Goal: Information Seeking & Learning: Check status

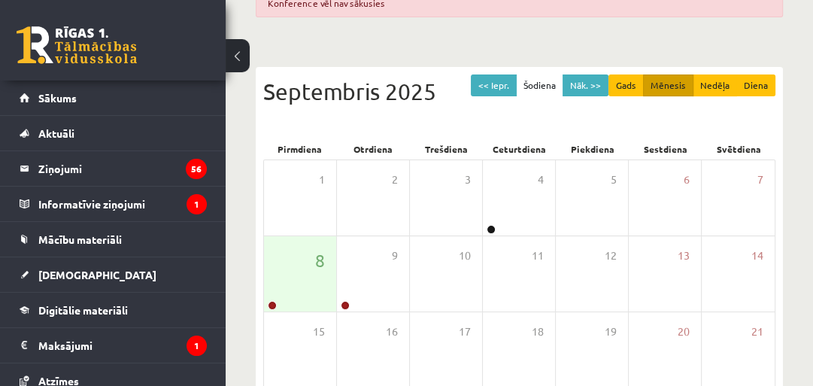
scroll to position [171, 0]
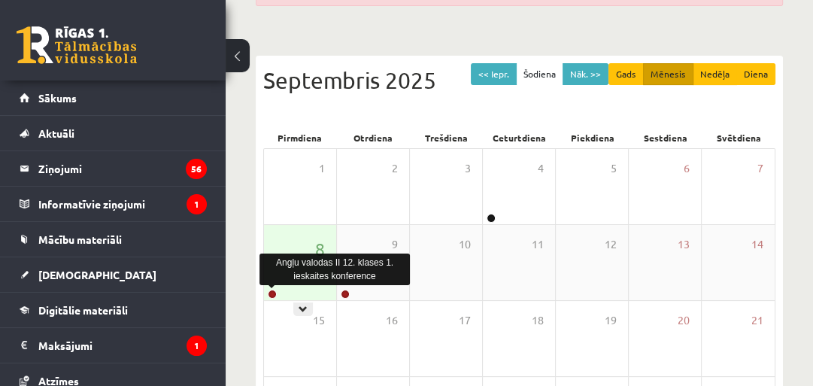
click at [269, 292] on link at bounding box center [272, 293] width 9 height 9
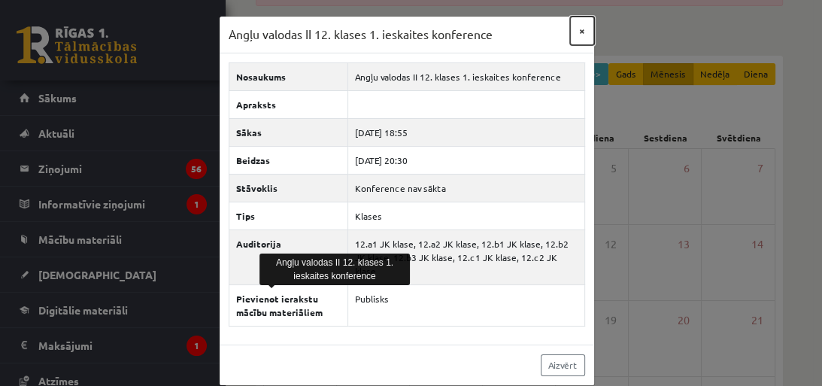
click at [580, 30] on button "×" at bounding box center [582, 31] width 24 height 29
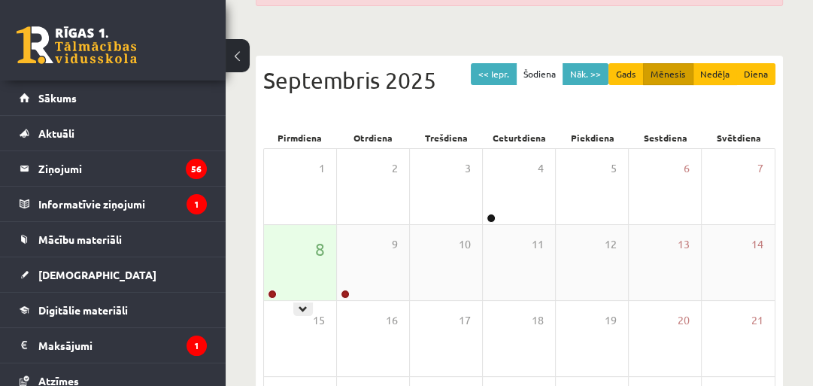
click at [285, 242] on div "8" at bounding box center [300, 262] width 72 height 75
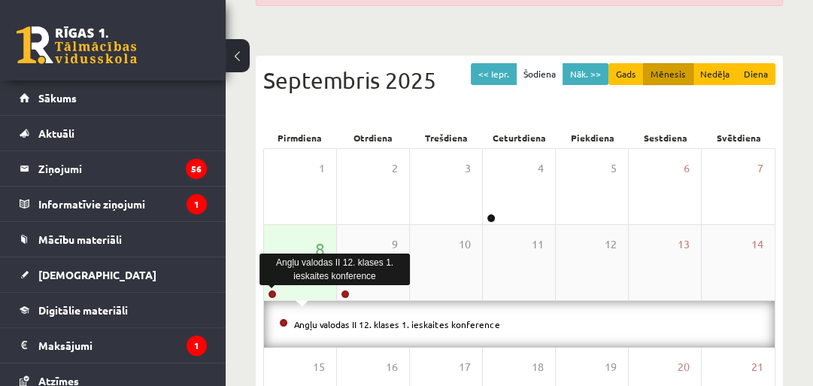
click at [271, 291] on link at bounding box center [272, 293] width 9 height 9
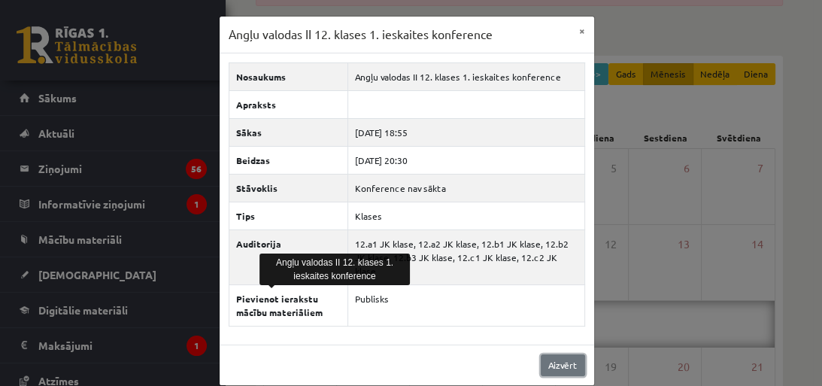
click at [569, 354] on link "Aizvērt" at bounding box center [563, 365] width 44 height 22
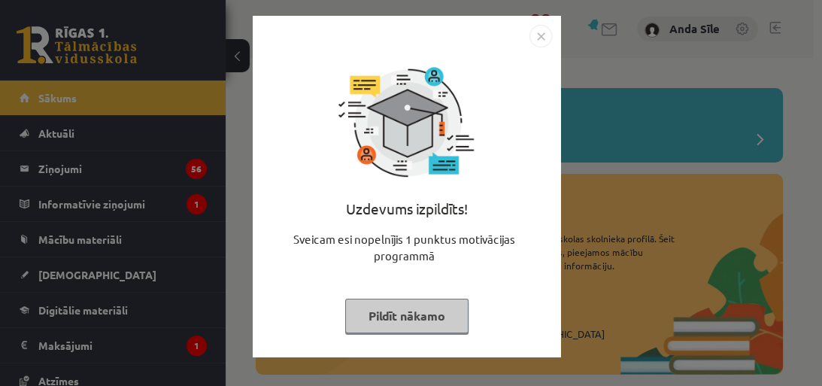
click at [459, 317] on button "Pildīt nākamo" at bounding box center [406, 315] width 123 height 35
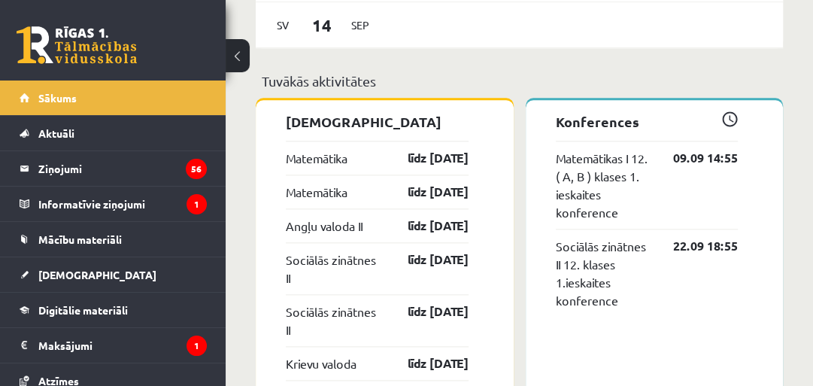
scroll to position [1297, 0]
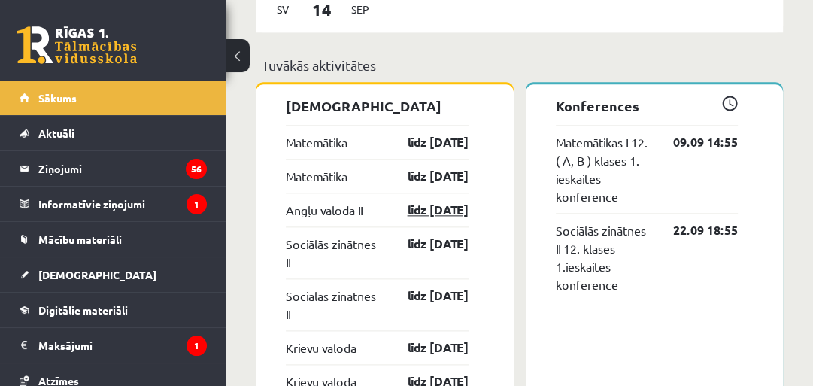
click at [407, 214] on link "līdz 15.09.25" at bounding box center [424, 210] width 87 height 18
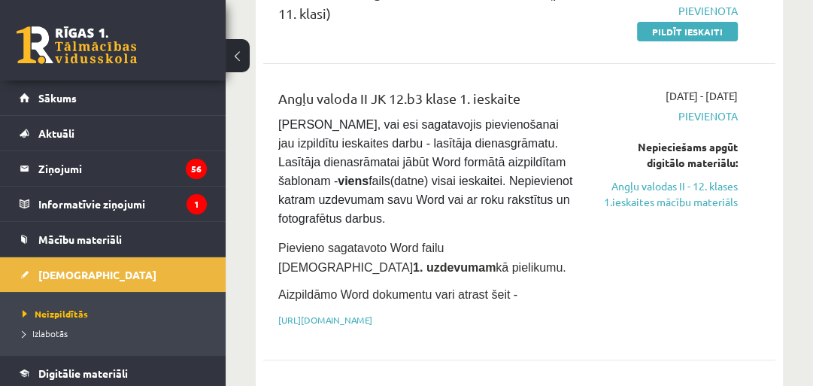
scroll to position [289, 0]
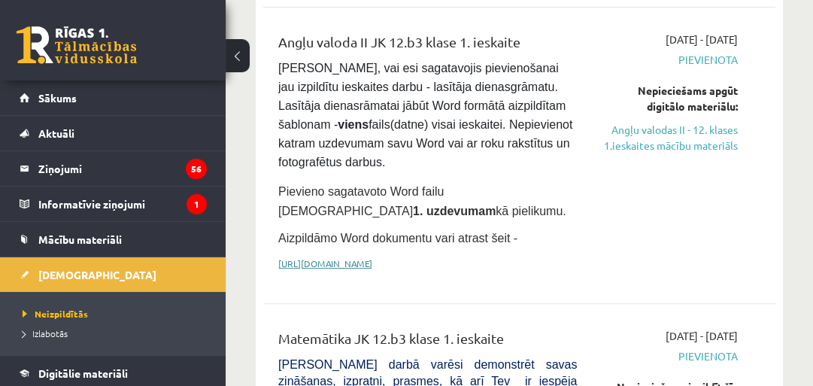
click at [372, 261] on link "https://drive.google.com/drive/folders/1IHE_ip15KOAbO2Se1NDGwZ2e__vlzPUf?usp=sh…" at bounding box center [325, 263] width 94 height 12
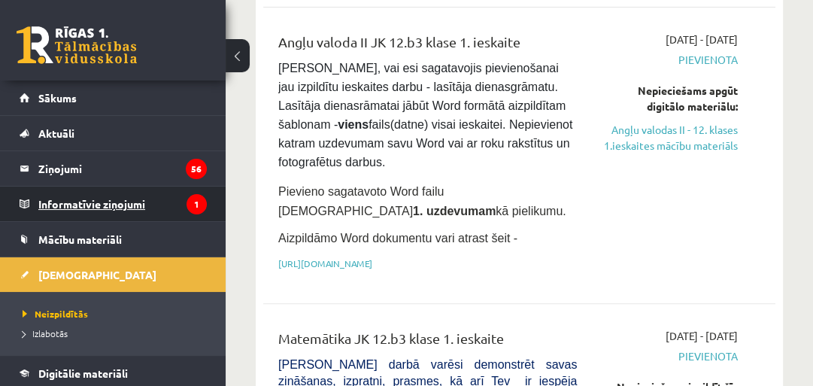
click at [161, 192] on legend "Informatīvie ziņojumi 1" at bounding box center [122, 203] width 168 height 35
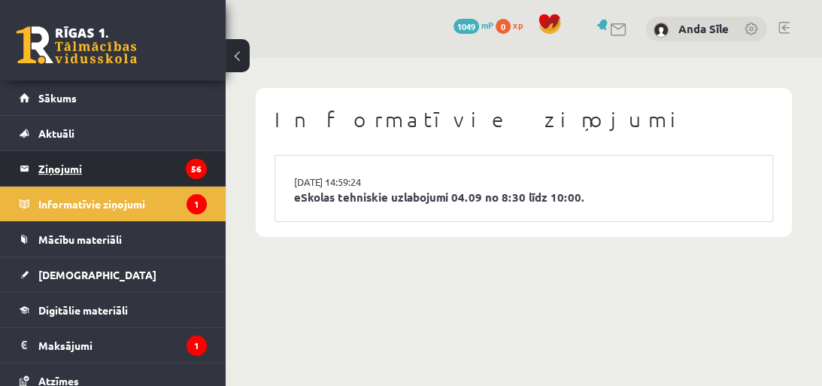
click at [105, 168] on legend "Ziņojumi 56" at bounding box center [122, 168] width 168 height 35
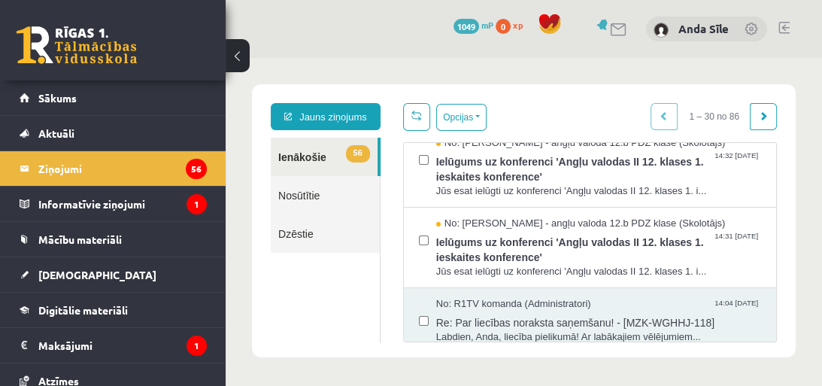
scroll to position [120, 0]
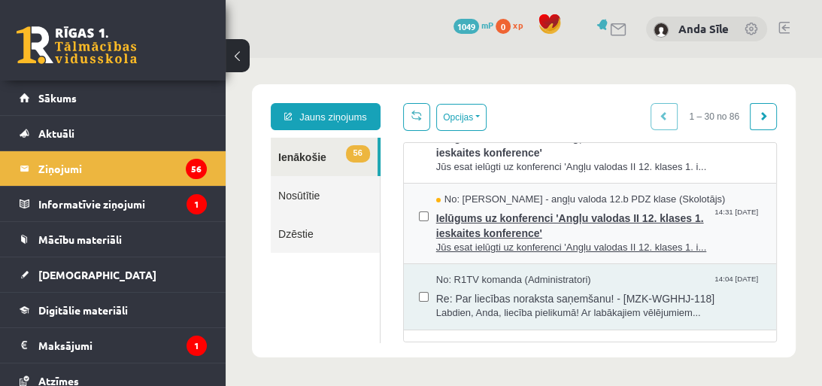
click at [536, 242] on span "Jūs esat ielūgti uz konferenci 'Angļu valodas II 12. klases 1. i..." at bounding box center [598, 248] width 325 height 14
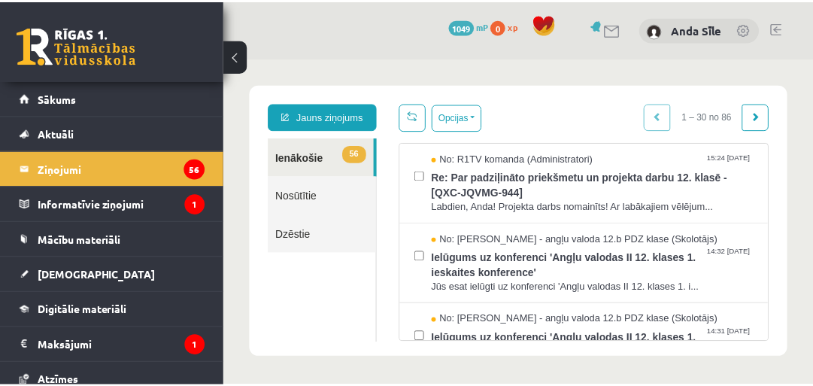
scroll to position [0, 0]
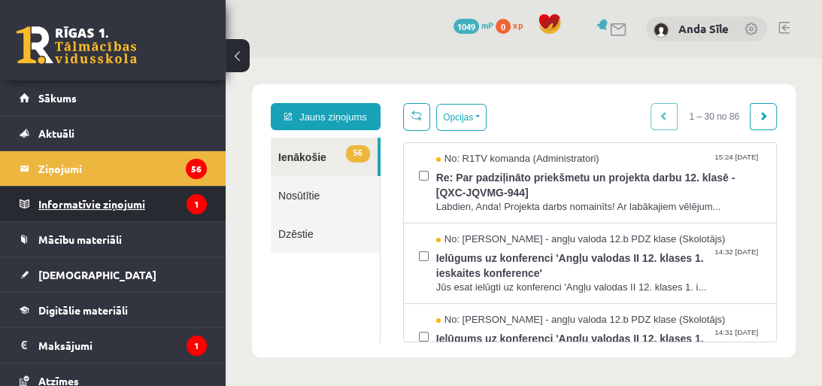
click at [165, 200] on legend "Informatīvie ziņojumi 1" at bounding box center [122, 203] width 168 height 35
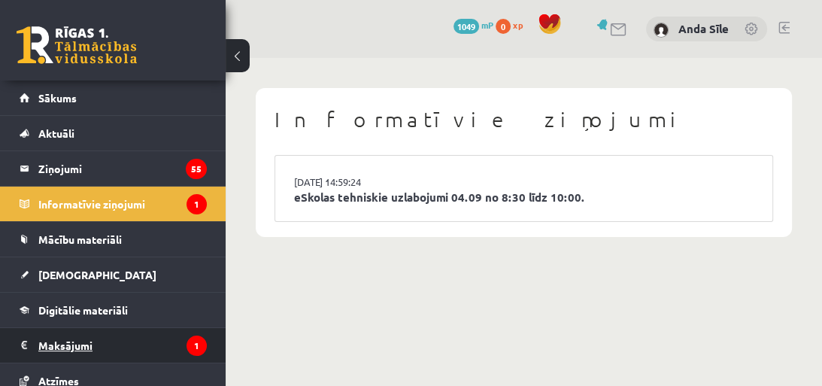
click at [95, 339] on legend "Maksājumi 1" at bounding box center [122, 345] width 168 height 35
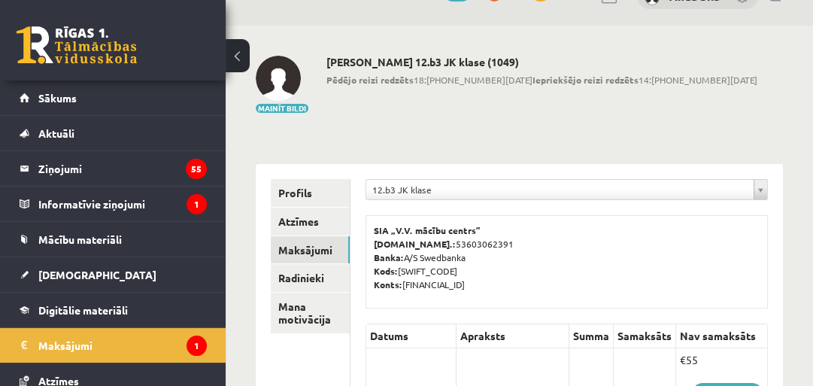
scroll to position [26, 0]
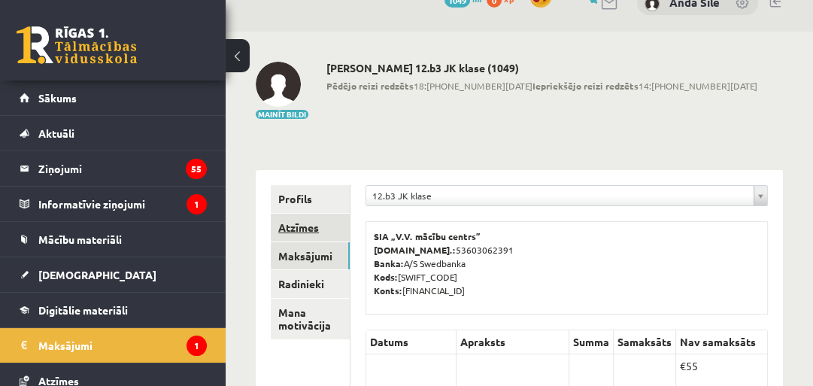
click at [292, 229] on link "Atzīmes" at bounding box center [310, 228] width 79 height 28
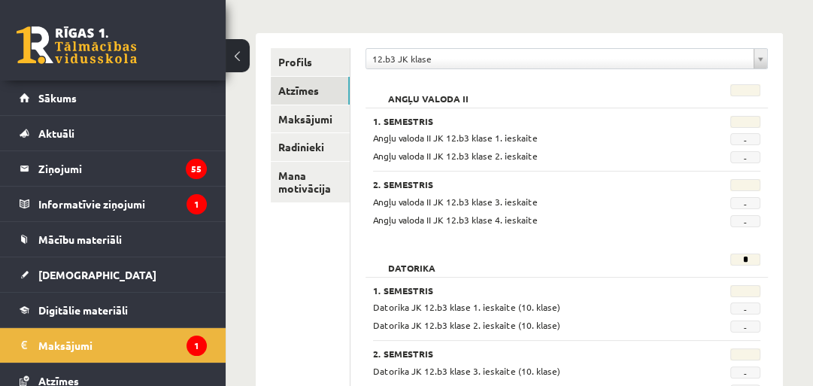
scroll to position [35, 0]
